Goal: Check status: Check status

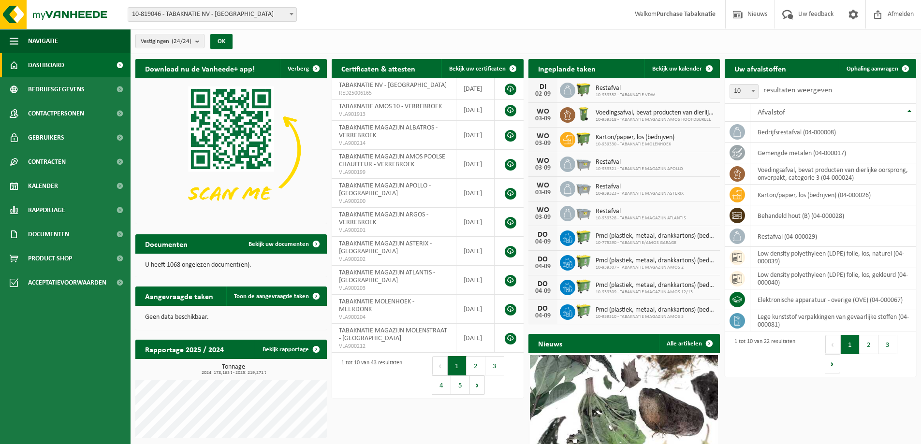
click at [172, 16] on span "10-819046 - TABAKNATIE NV - [GEOGRAPHIC_DATA]" at bounding box center [212, 15] width 168 height 14
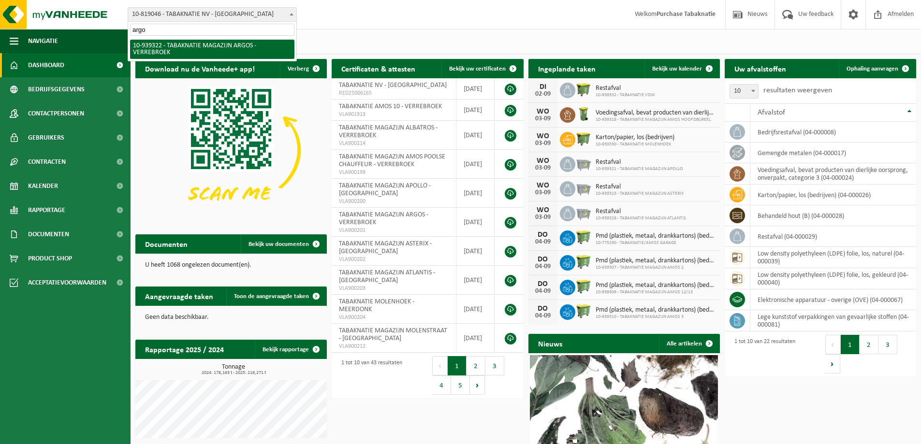
type input "argos"
select select "138349"
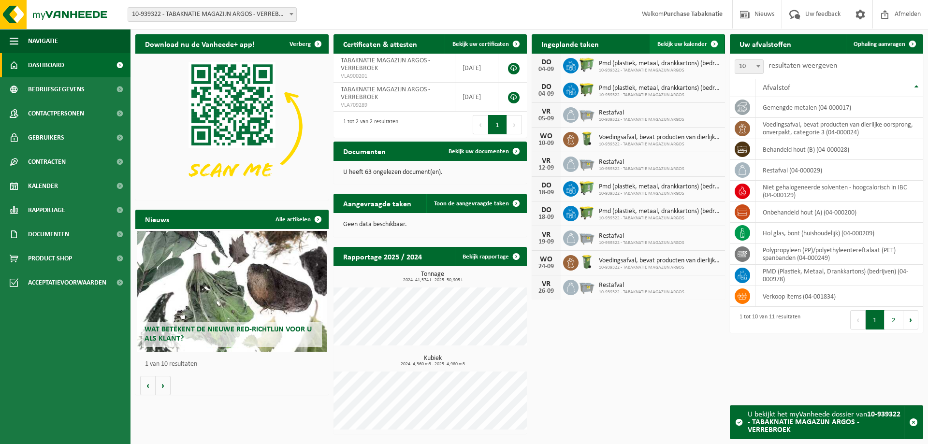
click at [684, 46] on span "Bekijk uw kalender" at bounding box center [683, 44] width 50 height 6
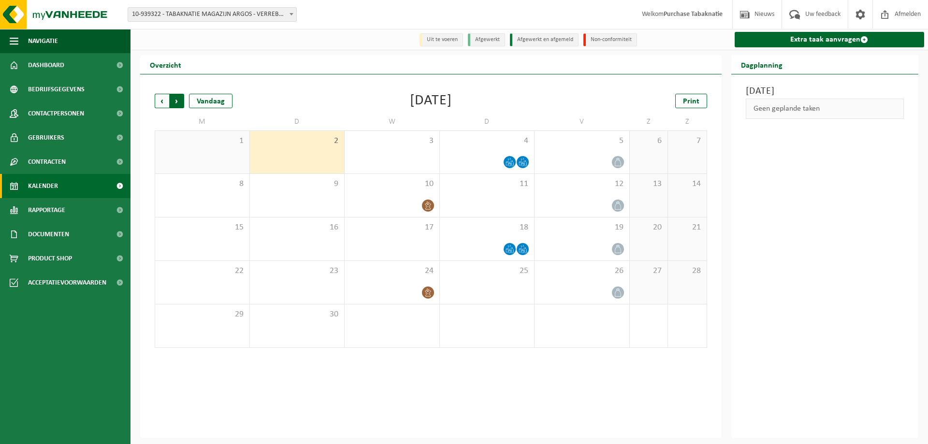
click at [161, 98] on span "Vorige" at bounding box center [162, 101] width 15 height 15
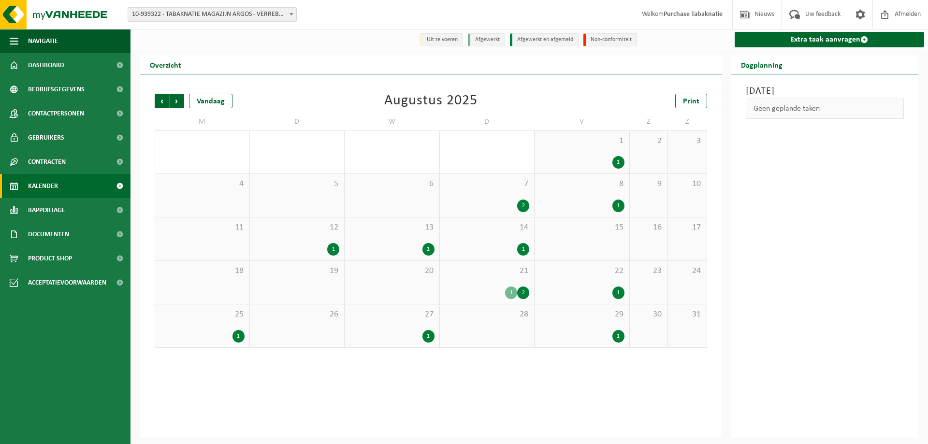
click at [206, 331] on div "1" at bounding box center [202, 336] width 85 height 13
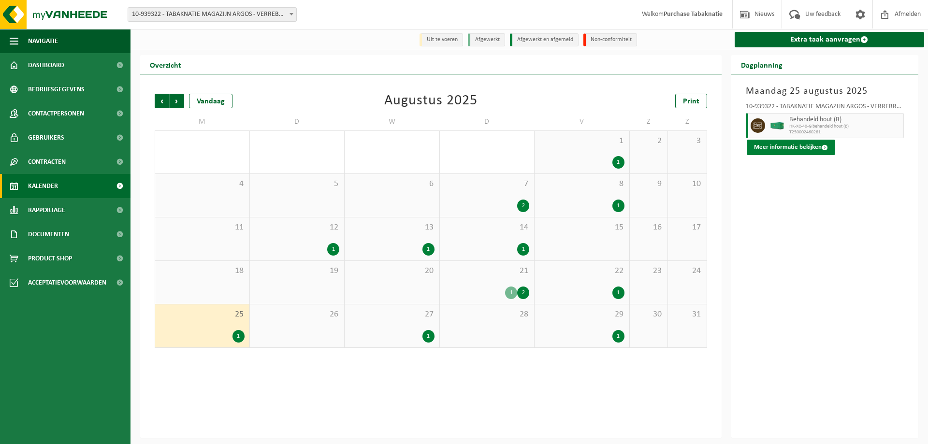
click at [808, 151] on button "Meer informatie bekijken" at bounding box center [791, 147] width 88 height 15
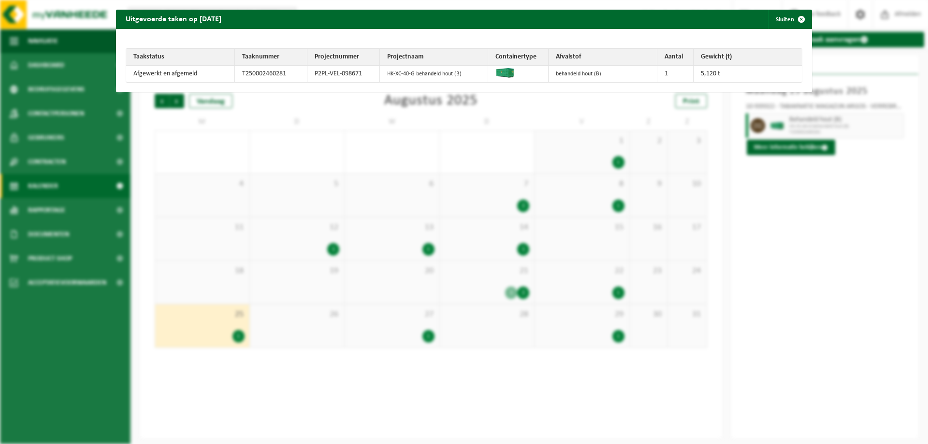
click at [604, 112] on div "Uitgevoerde taken op [DATE] Sluiten Taakstatus Taaknummer Projectnummer Project…" at bounding box center [464, 222] width 928 height 444
